Goal: Check status: Check status

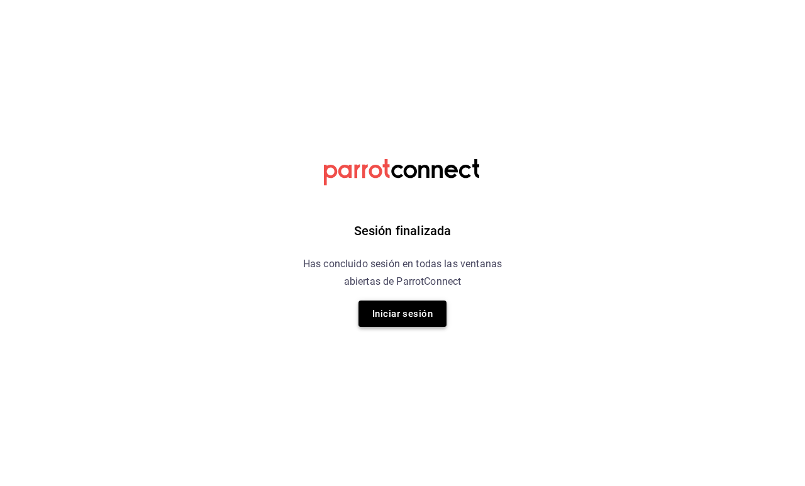
click at [417, 313] on button "Iniciar sesión" at bounding box center [403, 314] width 88 height 26
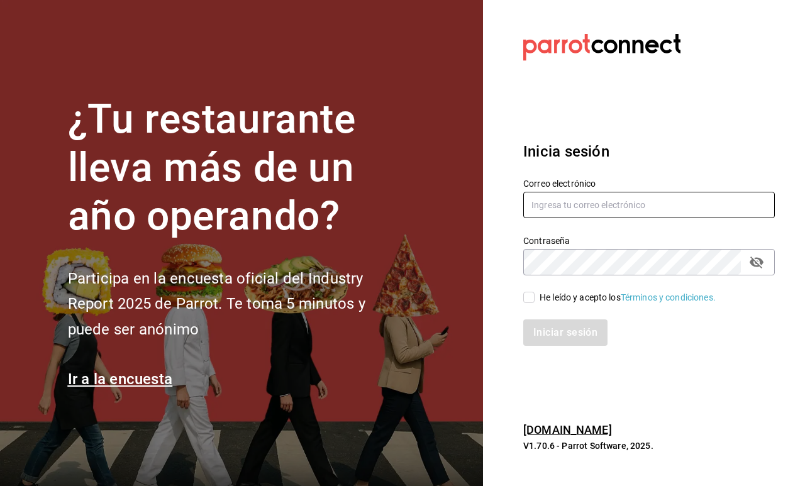
type input "fikagrantostador@gmail.com"
click at [534, 291] on label "He leído y acepto los Términos y condiciones." at bounding box center [620, 297] width 193 height 13
click at [534, 292] on input "He leído y acepto los Términos y condiciones." at bounding box center [529, 297] width 11 height 11
checkbox input "true"
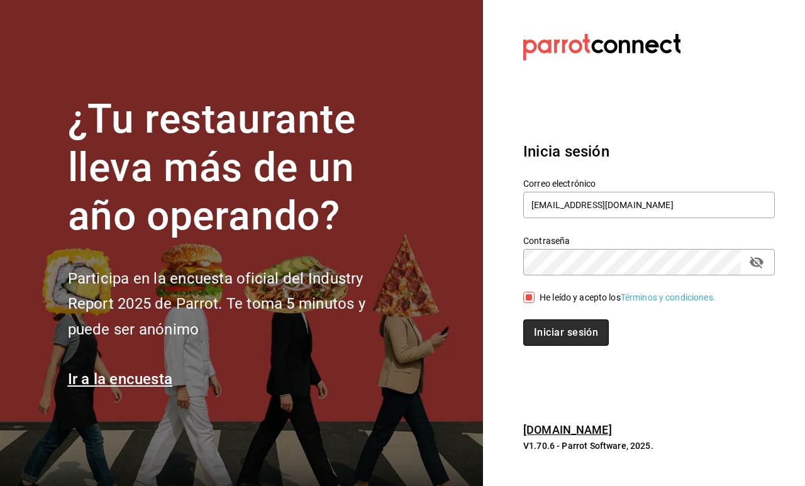
click at [541, 337] on button "Iniciar sesión" at bounding box center [567, 333] width 86 height 26
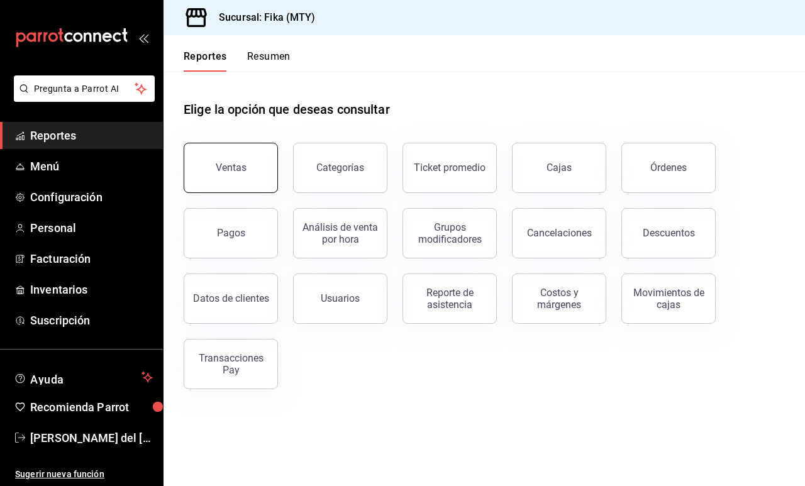
click at [230, 162] on div "Ventas" at bounding box center [231, 168] width 31 height 12
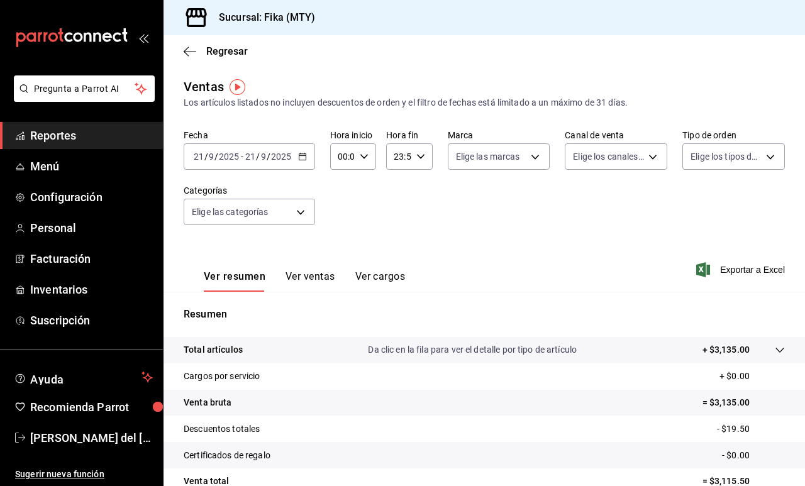
click at [301, 163] on div "[DATE] [DATE] - [DATE] [DATE]" at bounding box center [250, 156] width 132 height 26
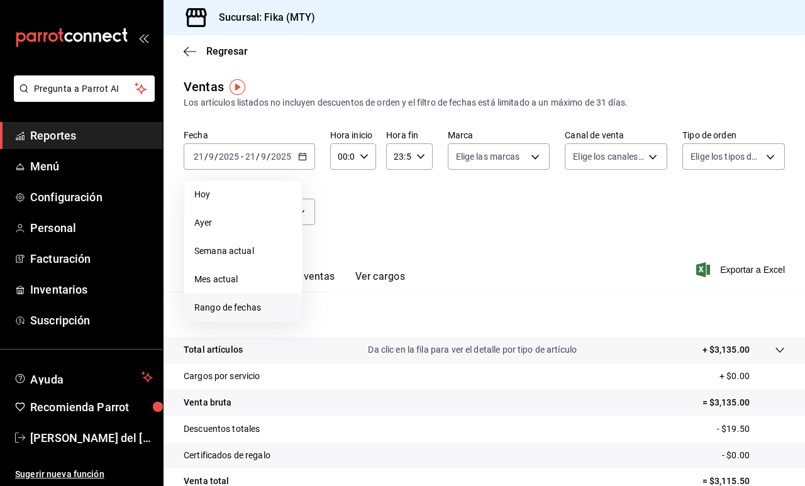
click at [215, 307] on span "Rango de fechas" at bounding box center [243, 307] width 98 height 13
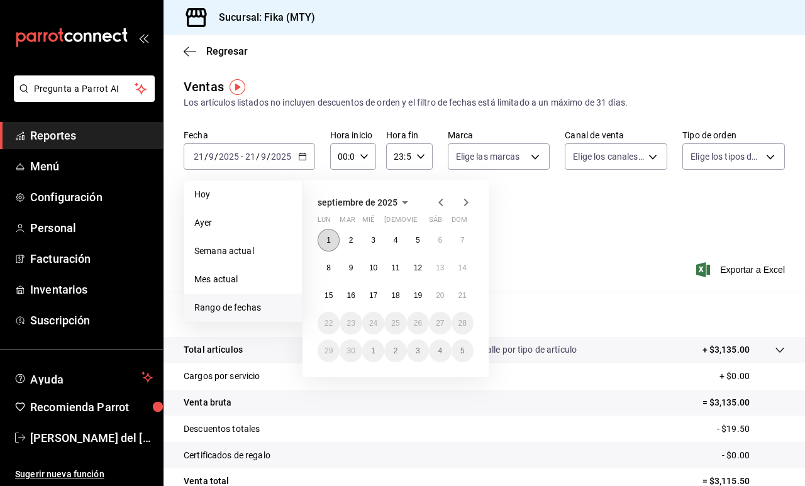
click at [325, 241] on button "1" at bounding box center [329, 240] width 22 height 23
click at [433, 293] on button "20" at bounding box center [440, 295] width 22 height 23
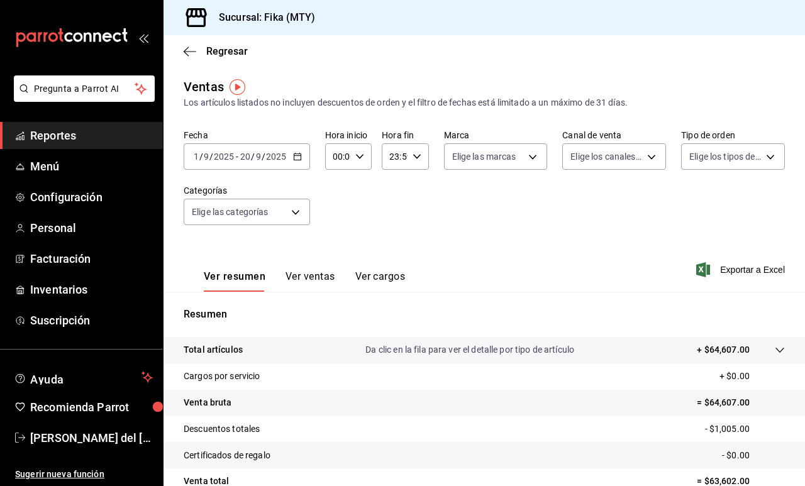
click at [358, 159] on icon "button" at bounding box center [360, 156] width 9 height 9
click at [338, 189] on span "00" at bounding box center [336, 184] width 4 height 10
click at [407, 159] on div at bounding box center [402, 243] width 805 height 486
click at [422, 157] on div "23:59 Hora fin" at bounding box center [405, 156] width 47 height 26
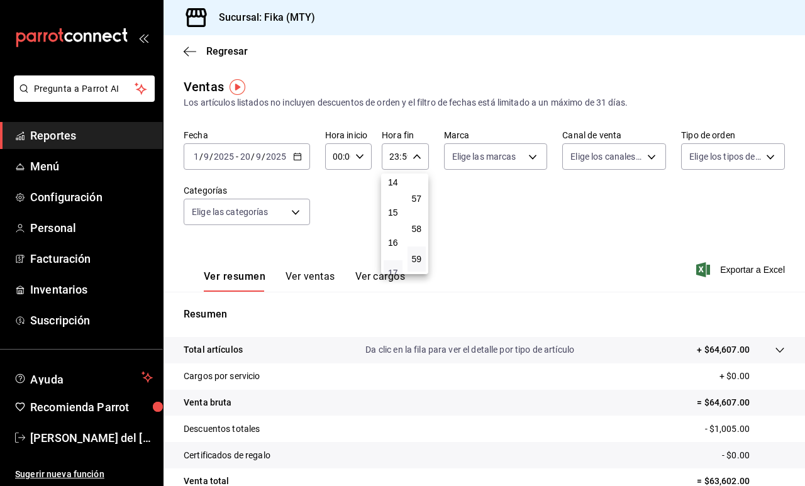
scroll to position [408, 0]
click at [394, 246] on button "15" at bounding box center [393, 233] width 19 height 25
click at [419, 189] on span "00" at bounding box center [417, 189] width 4 height 10
click at [524, 231] on div at bounding box center [402, 243] width 805 height 486
click at [319, 274] on button "Ver ventas" at bounding box center [311, 281] width 50 height 21
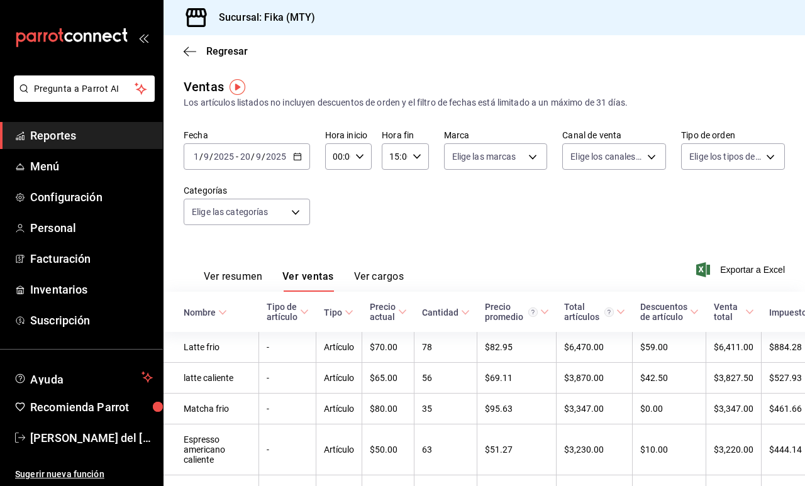
click at [308, 155] on div "[DATE] [DATE] - [DATE] [DATE]" at bounding box center [247, 156] width 126 height 26
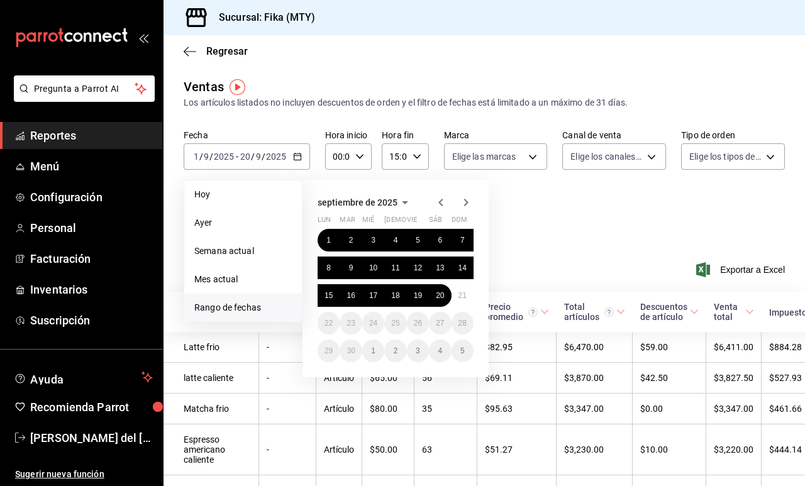
click at [442, 202] on icon "button" at bounding box center [441, 202] width 15 height 15
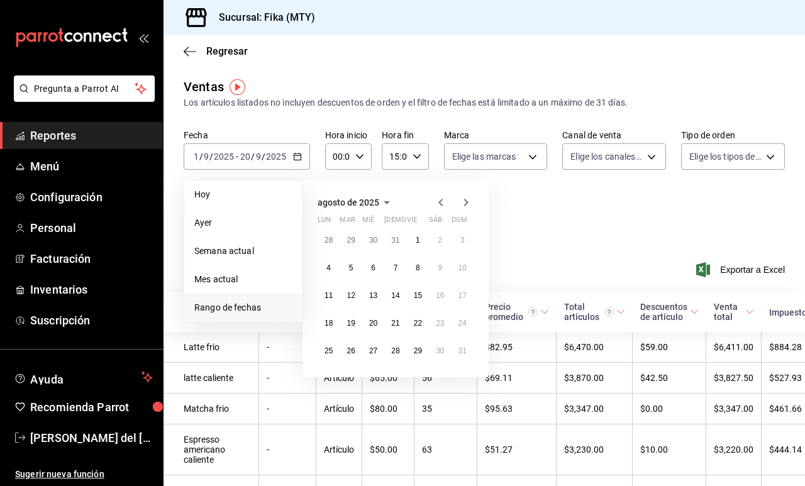
click at [442, 202] on icon "button" at bounding box center [441, 202] width 15 height 15
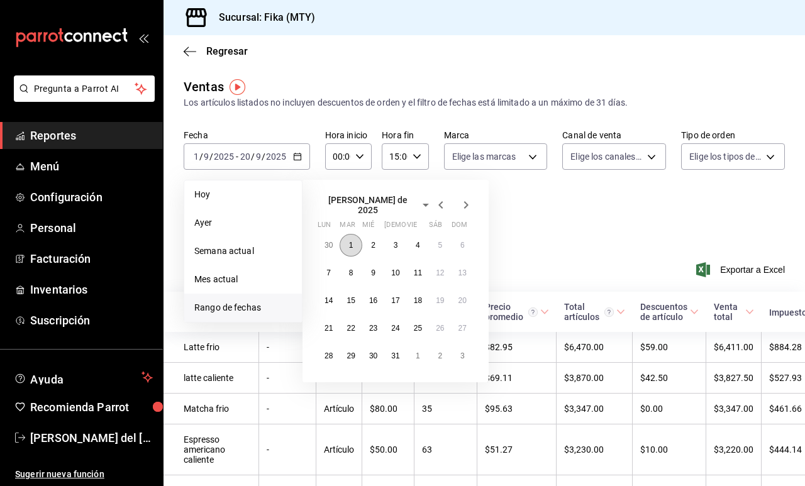
click at [354, 243] on button "1" at bounding box center [351, 245] width 22 height 23
click at [469, 203] on icon "button" at bounding box center [466, 205] width 15 height 15
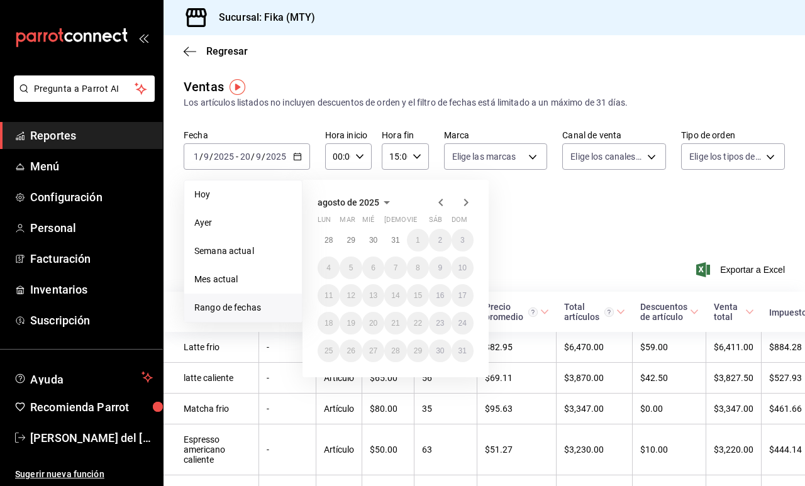
click at [469, 203] on icon "button" at bounding box center [466, 202] width 15 height 15
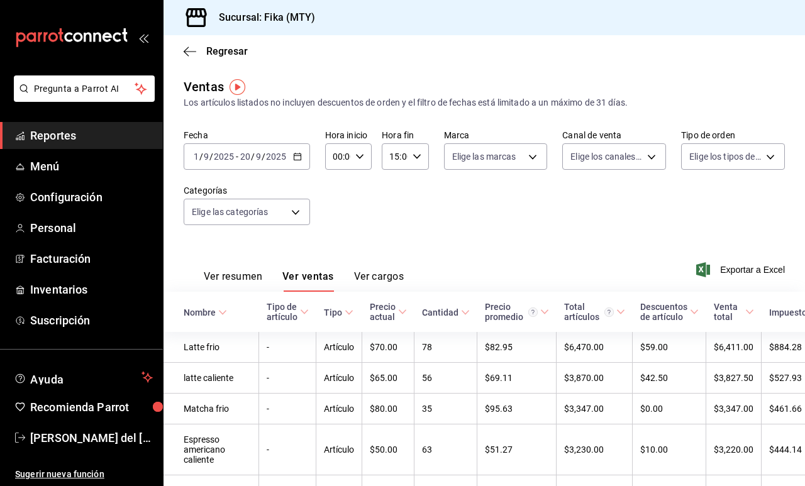
click at [418, 159] on icon "button" at bounding box center [417, 156] width 9 height 9
click at [391, 259] on span "23" at bounding box center [393, 259] width 4 height 10
type input "23:00"
click at [353, 233] on div at bounding box center [402, 243] width 805 height 486
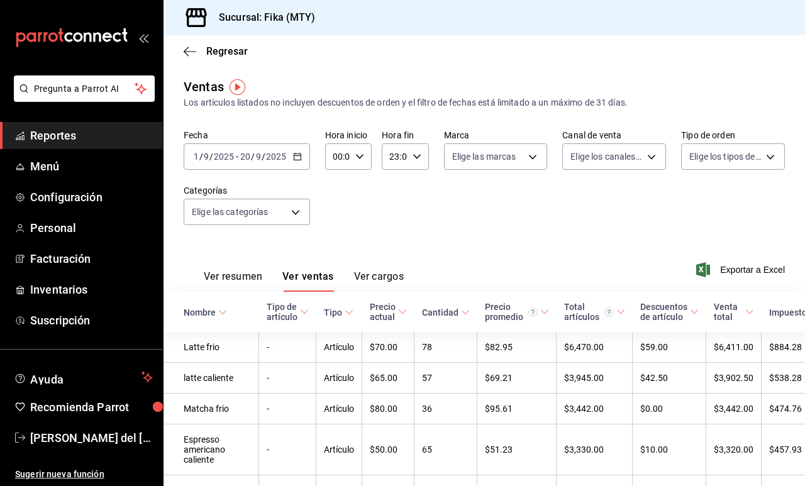
click at [305, 156] on div "[DATE] [DATE] - [DATE] [DATE]" at bounding box center [247, 156] width 126 height 26
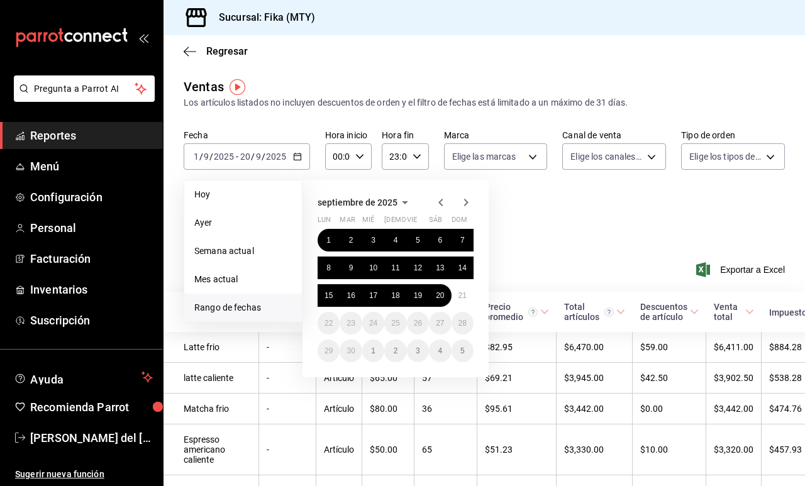
click at [434, 201] on icon "button" at bounding box center [441, 202] width 15 height 15
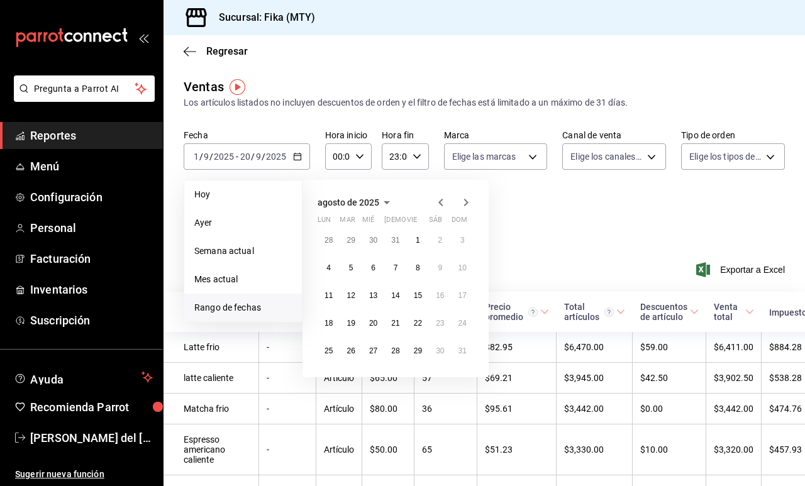
click at [437, 201] on icon "button" at bounding box center [441, 202] width 15 height 15
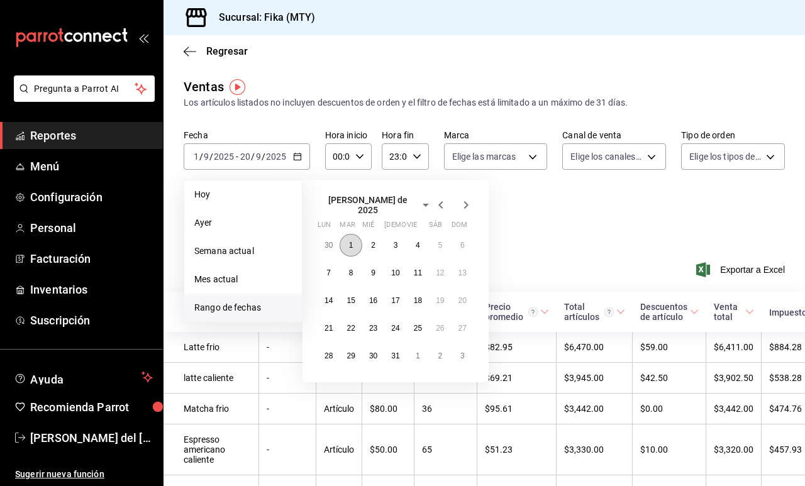
click at [347, 245] on button "1" at bounding box center [351, 245] width 22 height 23
click at [460, 202] on icon "button" at bounding box center [466, 205] width 15 height 15
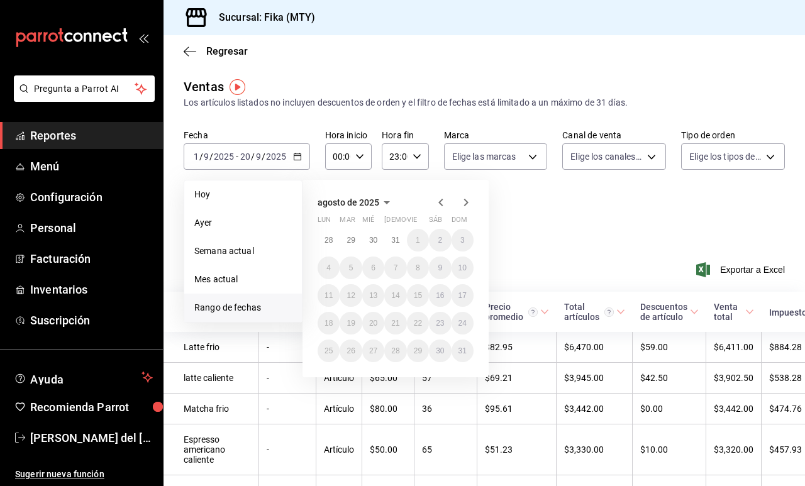
click at [460, 203] on icon "button" at bounding box center [466, 202] width 15 height 15
click at [236, 310] on span "Rango de fechas" at bounding box center [243, 307] width 98 height 13
click at [249, 301] on li "Rango de fechas" at bounding box center [243, 308] width 118 height 28
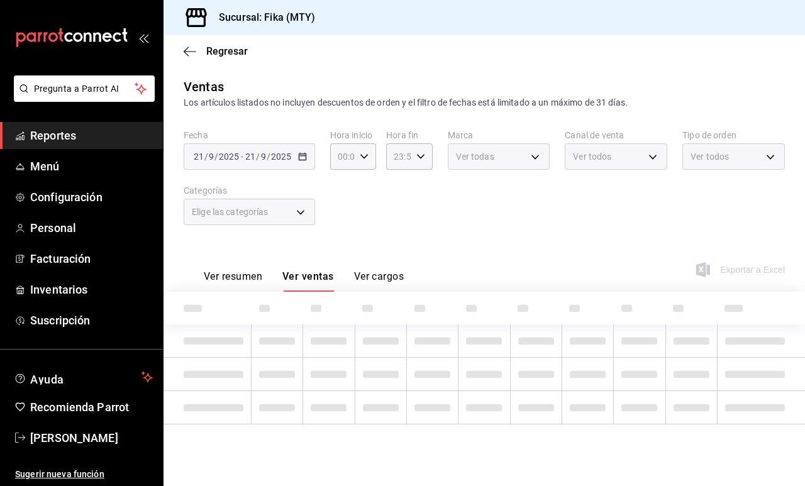
type input "23:00"
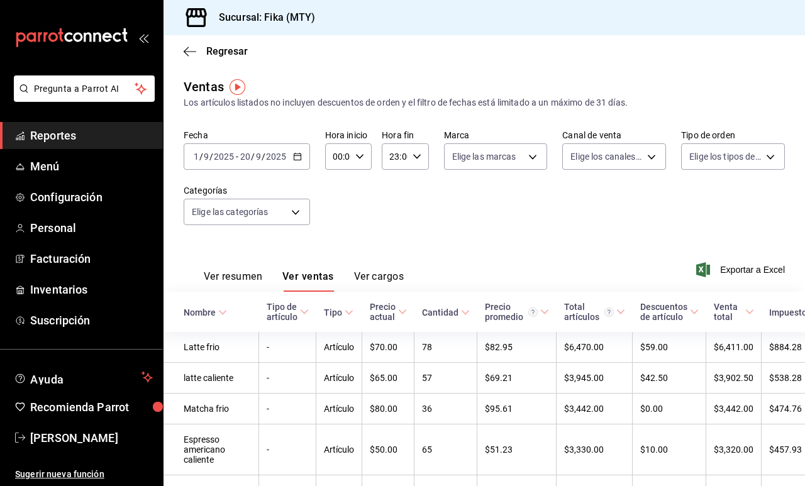
click at [300, 159] on \(Stroke\) "button" at bounding box center [298, 157] width 8 height 7
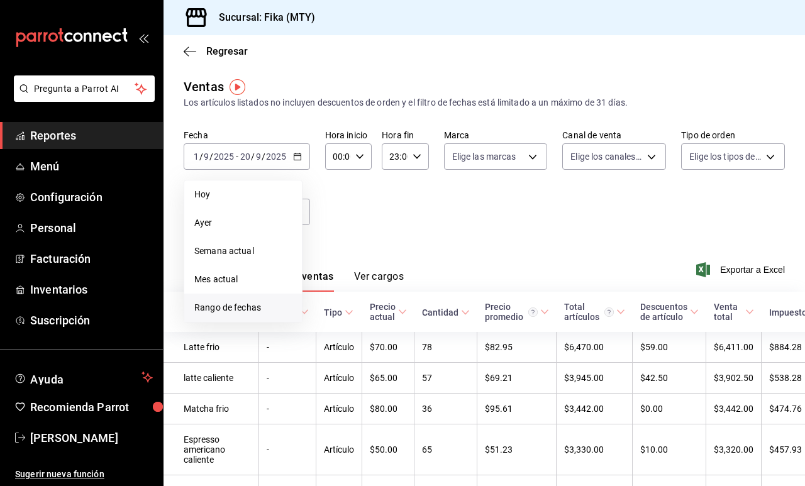
click at [255, 317] on li "Rango de fechas" at bounding box center [243, 308] width 118 height 28
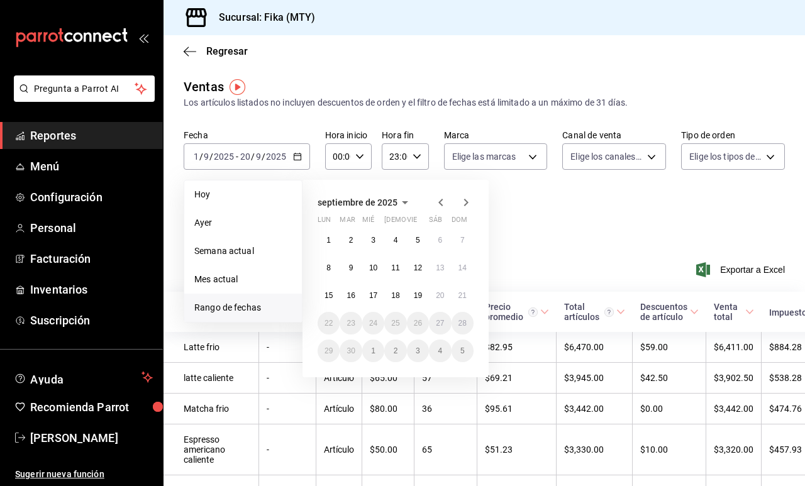
click at [435, 205] on icon "button" at bounding box center [441, 202] width 15 height 15
click at [352, 242] on abbr "1" at bounding box center [351, 240] width 4 height 9
click at [466, 203] on icon "button" at bounding box center [466, 202] width 15 height 15
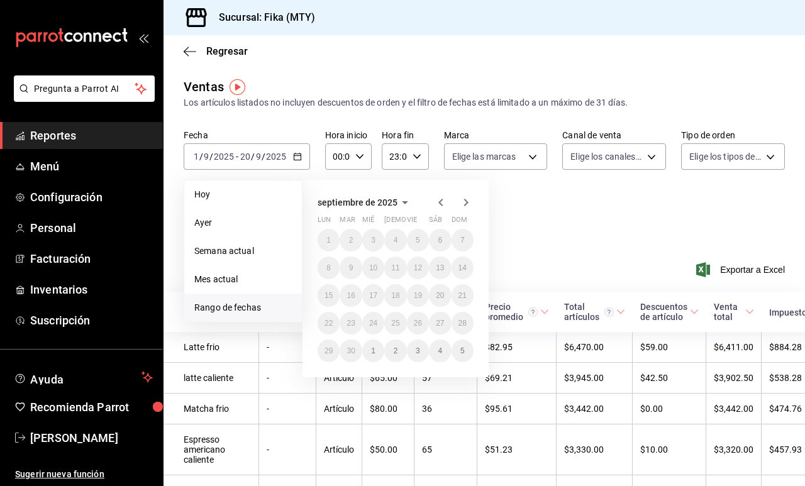
click at [540, 230] on div "Fecha 2025-09-01 1 / 9 / 2025 - 2025-09-20 20 / 9 / 2025 Hoy Ayer Semana actual…" at bounding box center [485, 185] width 602 height 111
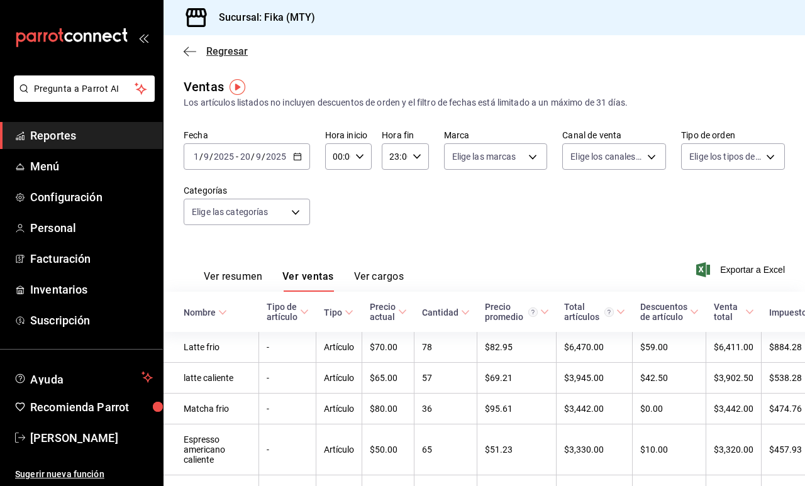
click at [203, 50] on span "Regresar" at bounding box center [216, 51] width 64 height 12
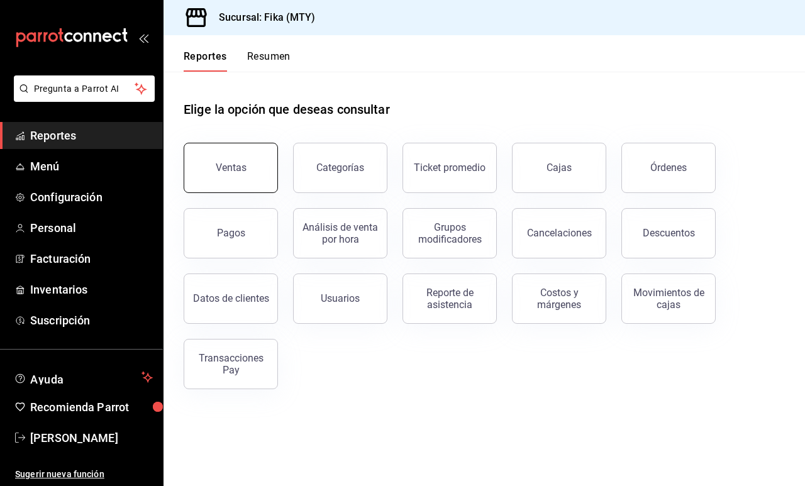
click at [223, 182] on button "Ventas" at bounding box center [231, 168] width 94 height 50
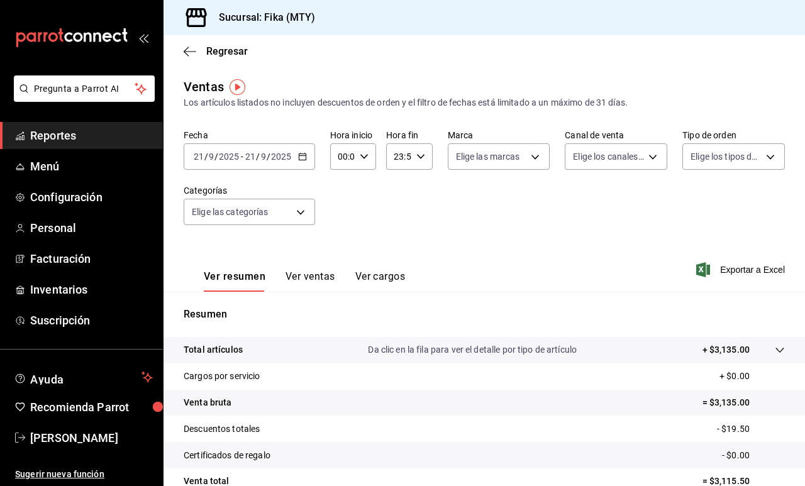
click at [301, 162] on div "[DATE] [DATE] - [DATE] [DATE]" at bounding box center [250, 156] width 132 height 26
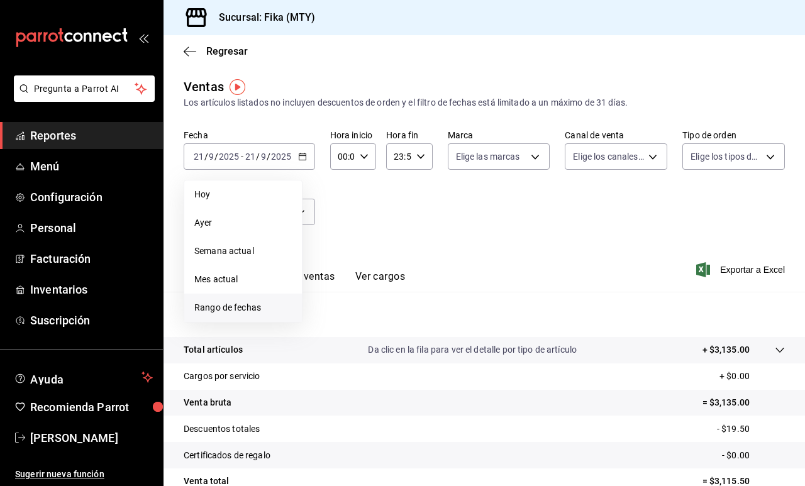
click at [249, 308] on span "Rango de fechas" at bounding box center [243, 307] width 98 height 13
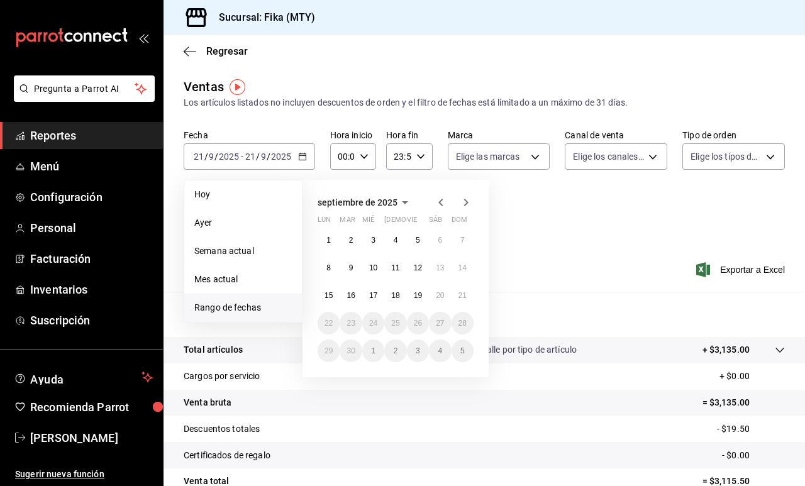
click at [439, 210] on icon "button" at bounding box center [441, 202] width 15 height 15
click at [420, 267] on abbr "8" at bounding box center [418, 268] width 4 height 9
click at [463, 206] on icon "button" at bounding box center [466, 202] width 15 height 15
click at [442, 203] on icon "button" at bounding box center [441, 202] width 15 height 15
click at [442, 200] on icon "button" at bounding box center [441, 203] width 4 height 8
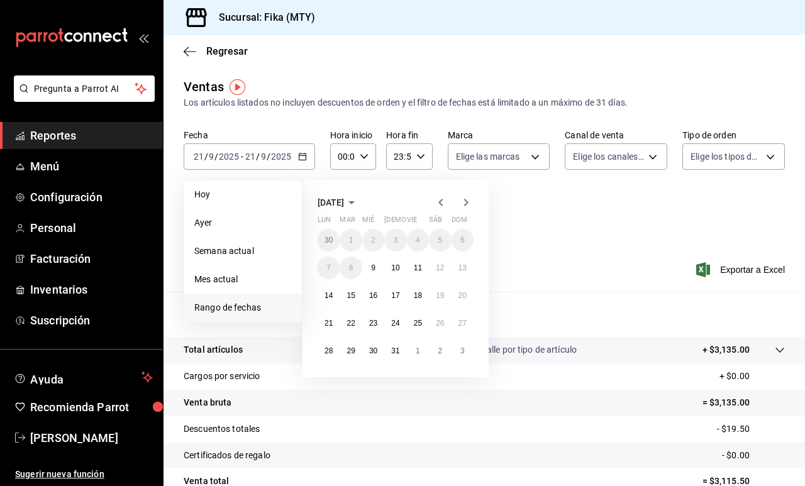
click at [515, 298] on div "julio de 2025 lun mar mié jue vie sáb dom 30 1 2 3 4 5 6 7 8 9 10 11 12 13 14 1…" at bounding box center [413, 274] width 220 height 208
click at [441, 201] on icon "button" at bounding box center [441, 203] width 4 height 8
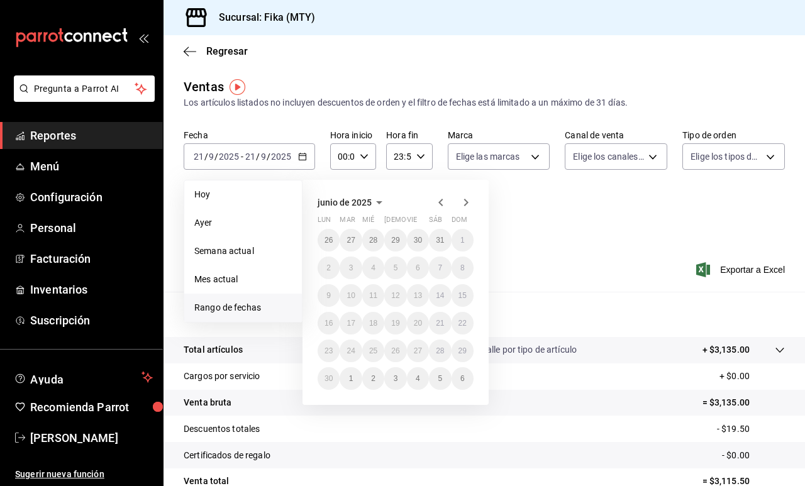
click at [466, 201] on icon "button" at bounding box center [466, 202] width 15 height 15
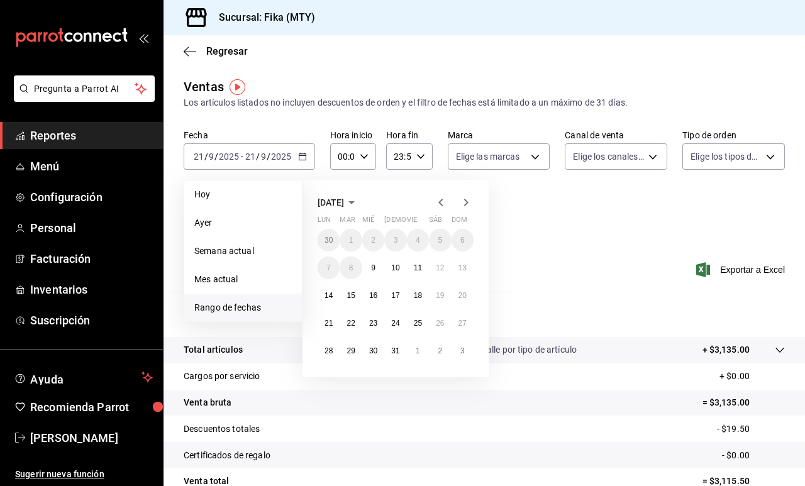
click at [464, 206] on icon "button" at bounding box center [466, 203] width 4 height 8
